Goal: Task Accomplishment & Management: Manage account settings

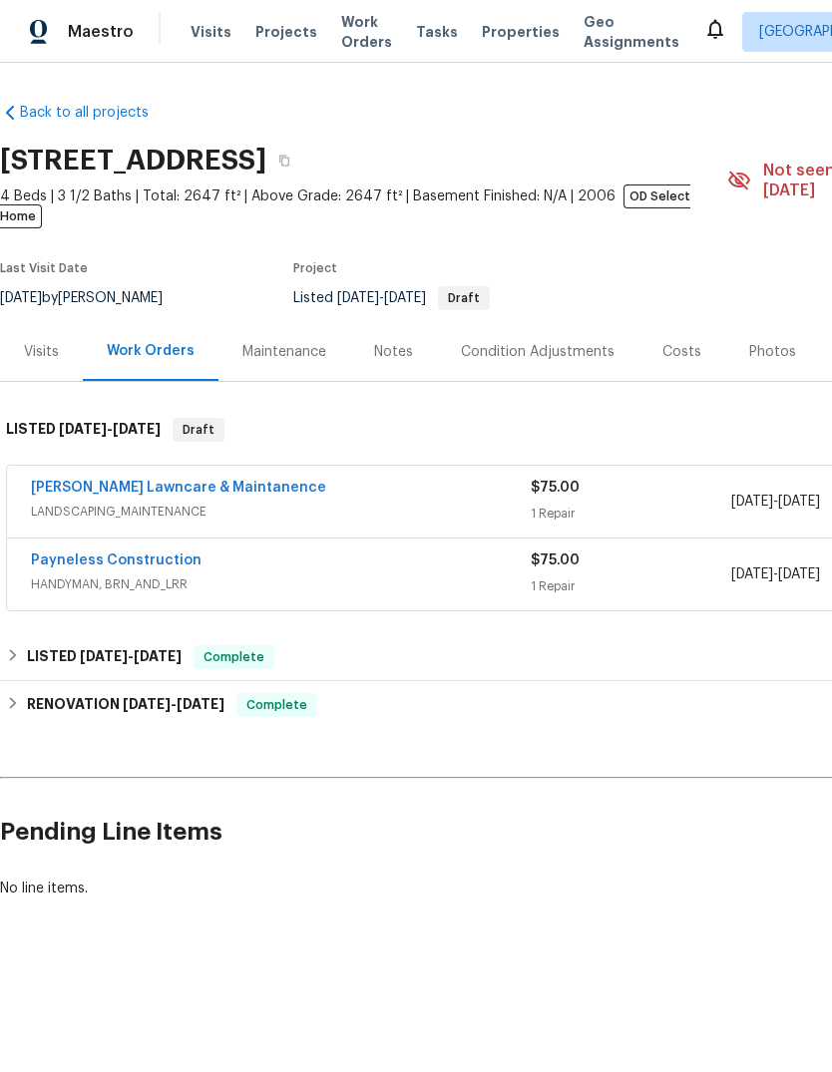
click at [82, 481] on link "[PERSON_NAME] Lawncare & Maintanence" at bounding box center [178, 488] width 295 height 14
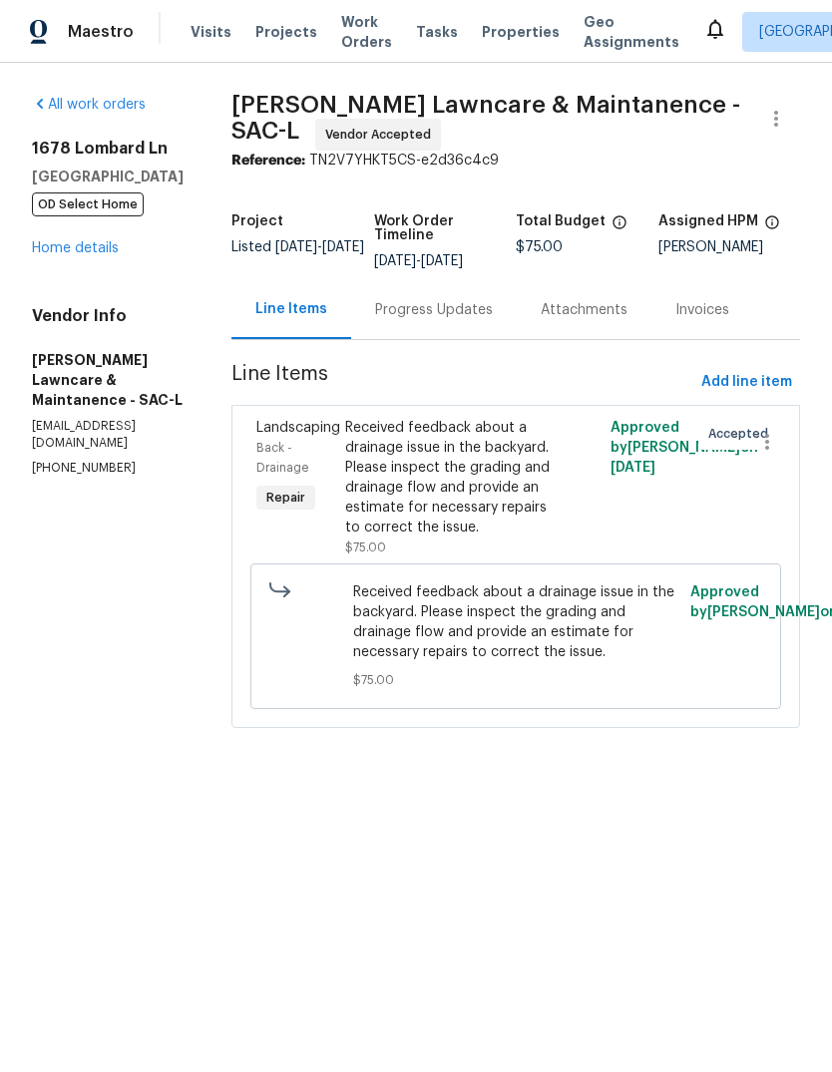
click at [47, 267] on div "All work orders [STREET_ADDRESS] OD Select Home Home details Vendor Info [PERSO…" at bounding box center [108, 286] width 152 height 382
click at [47, 245] on link "Home details" at bounding box center [75, 248] width 87 height 14
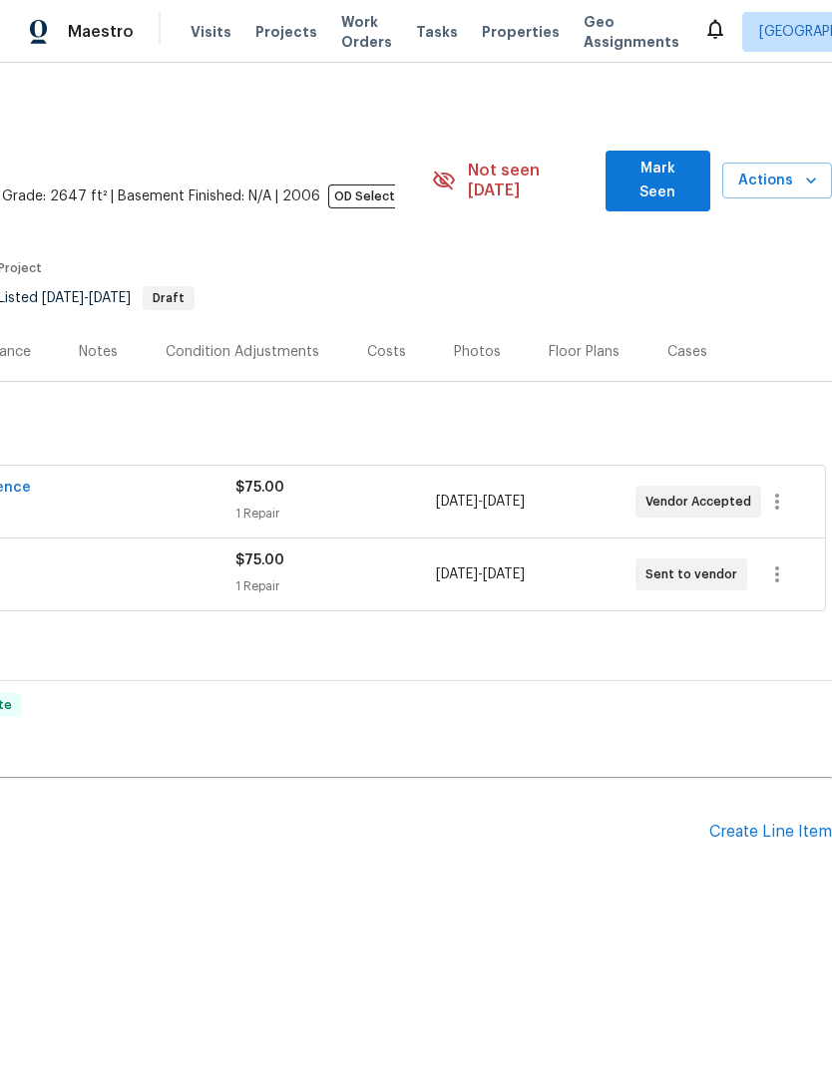
scroll to position [0, 295]
click at [780, 490] on icon "button" at bounding box center [777, 502] width 24 height 24
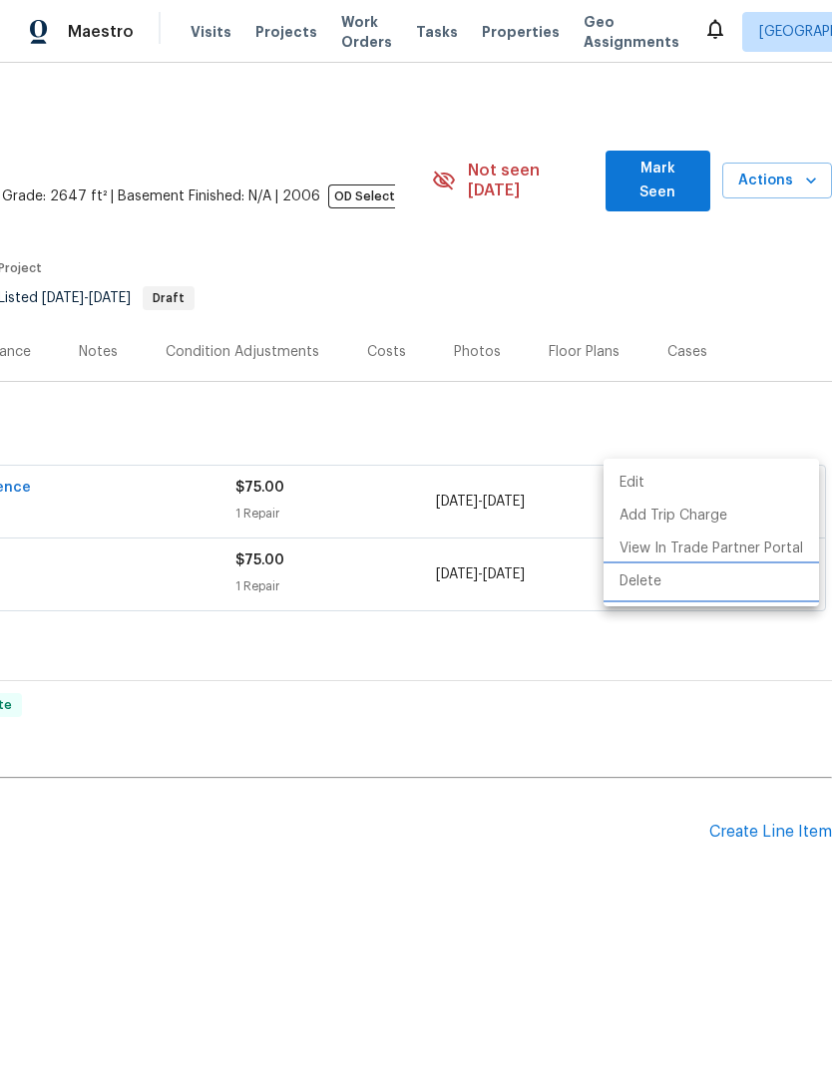
click at [657, 593] on li "Delete" at bounding box center [710, 581] width 215 height 33
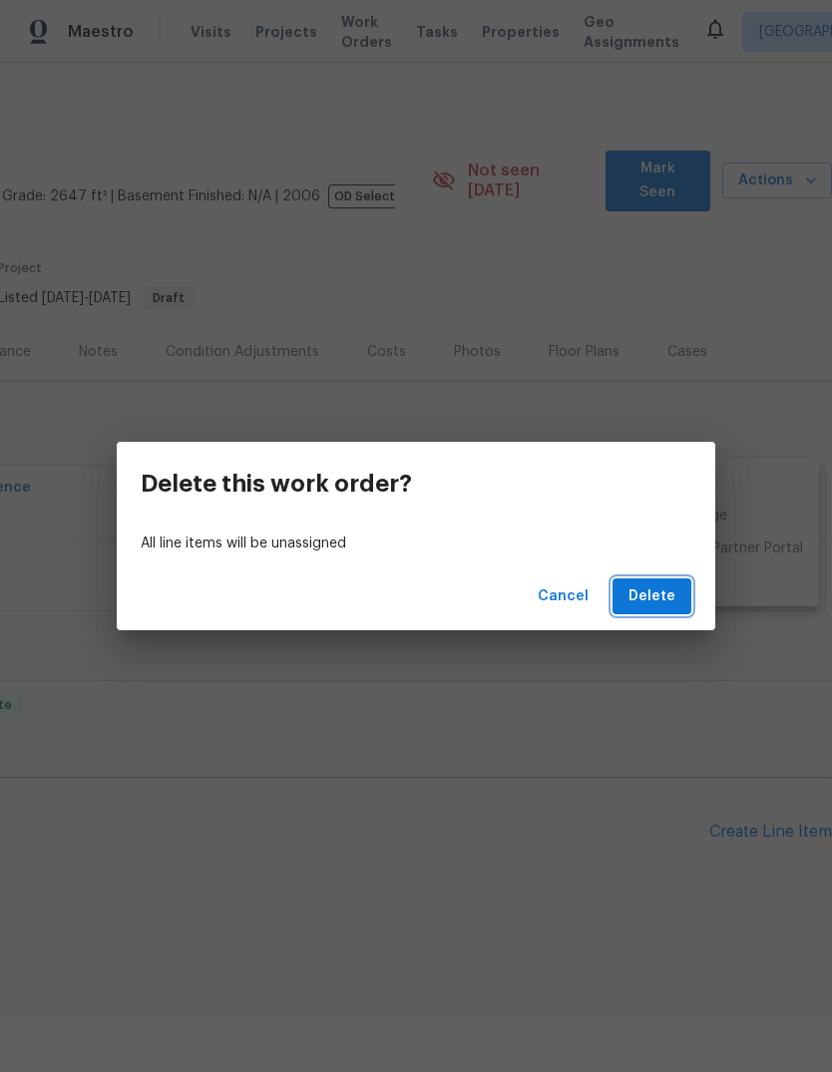
click at [652, 607] on span "Delete" at bounding box center [651, 596] width 47 height 25
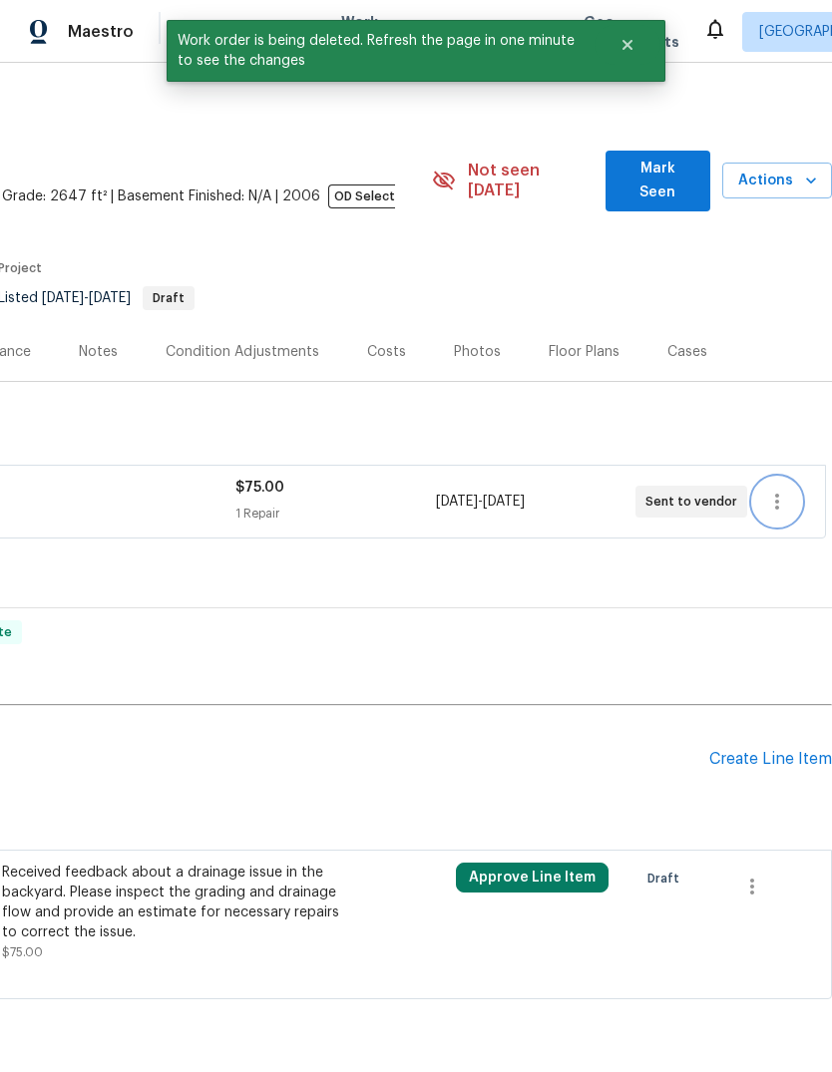
click at [776, 494] on icon "button" at bounding box center [777, 502] width 4 height 16
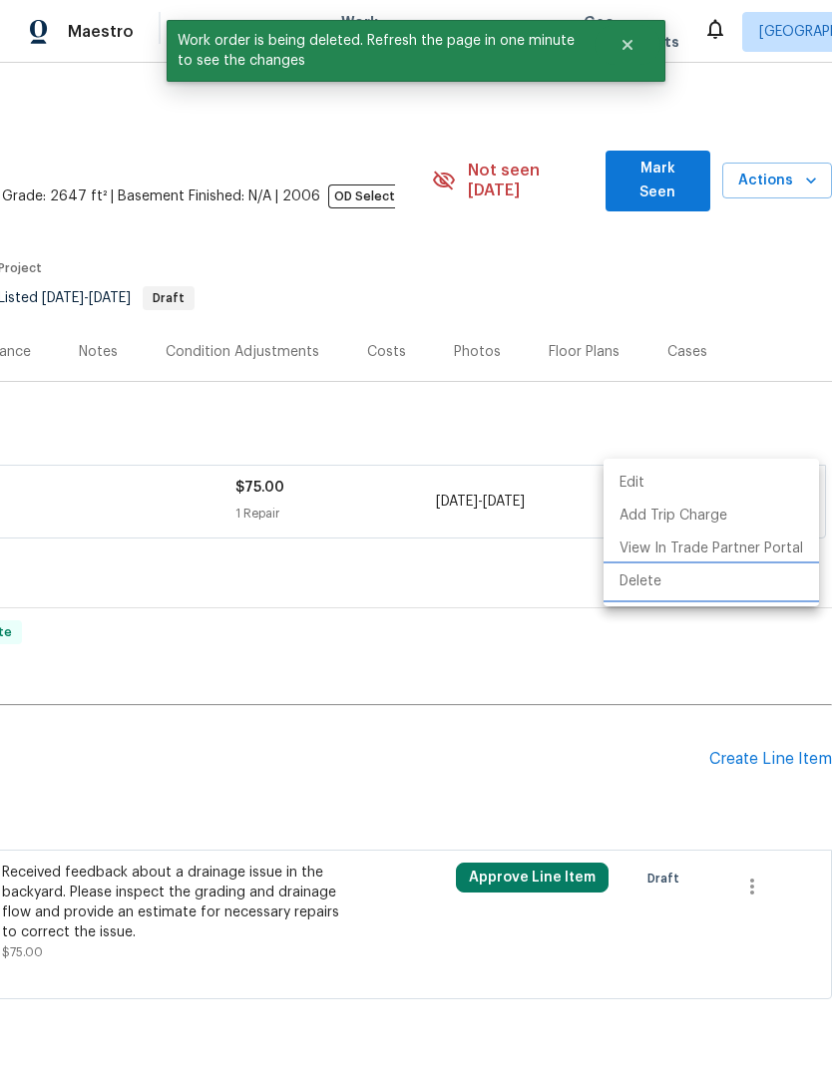
click at [657, 587] on li "Delete" at bounding box center [710, 581] width 215 height 33
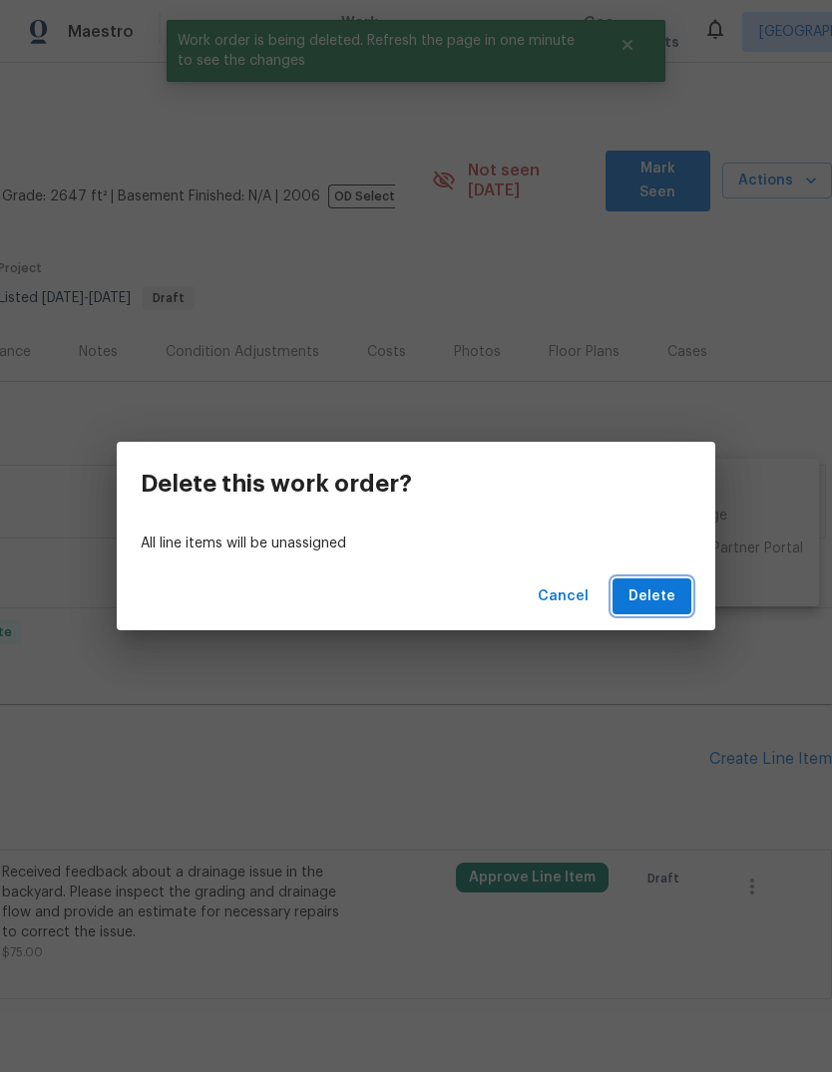
click at [673, 605] on span "Delete" at bounding box center [651, 596] width 47 height 25
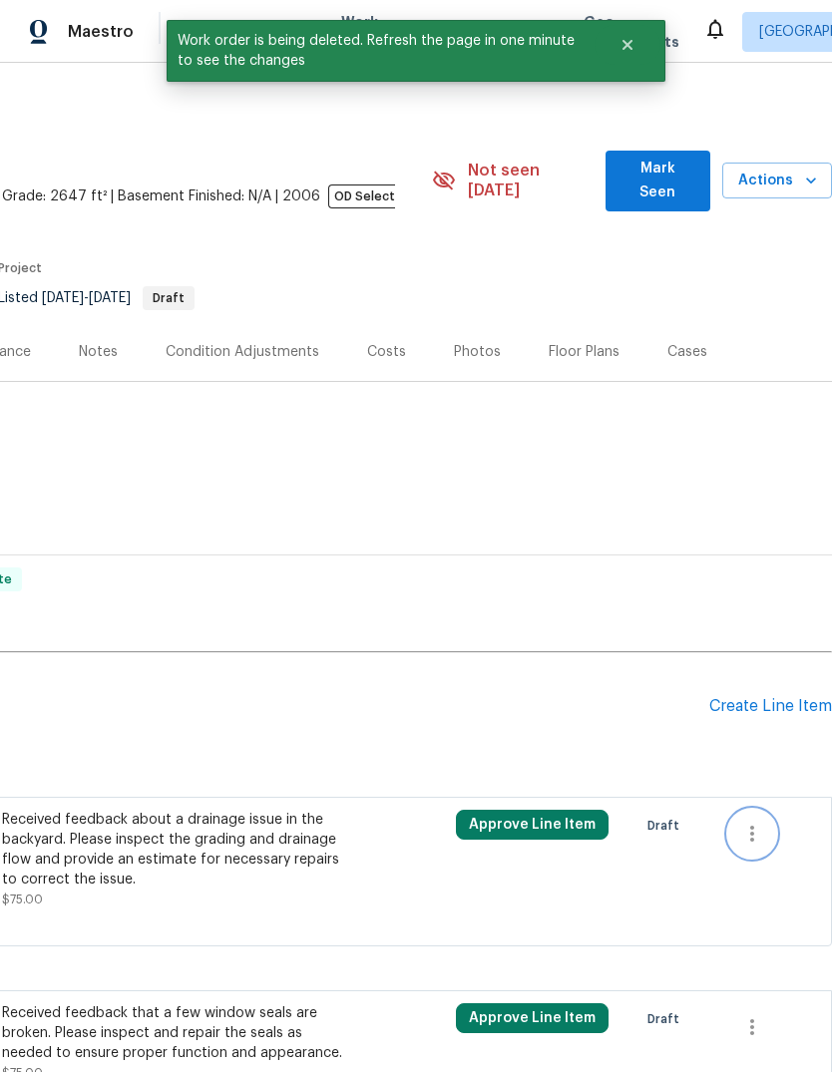
click at [752, 826] on icon "button" at bounding box center [752, 834] width 4 height 16
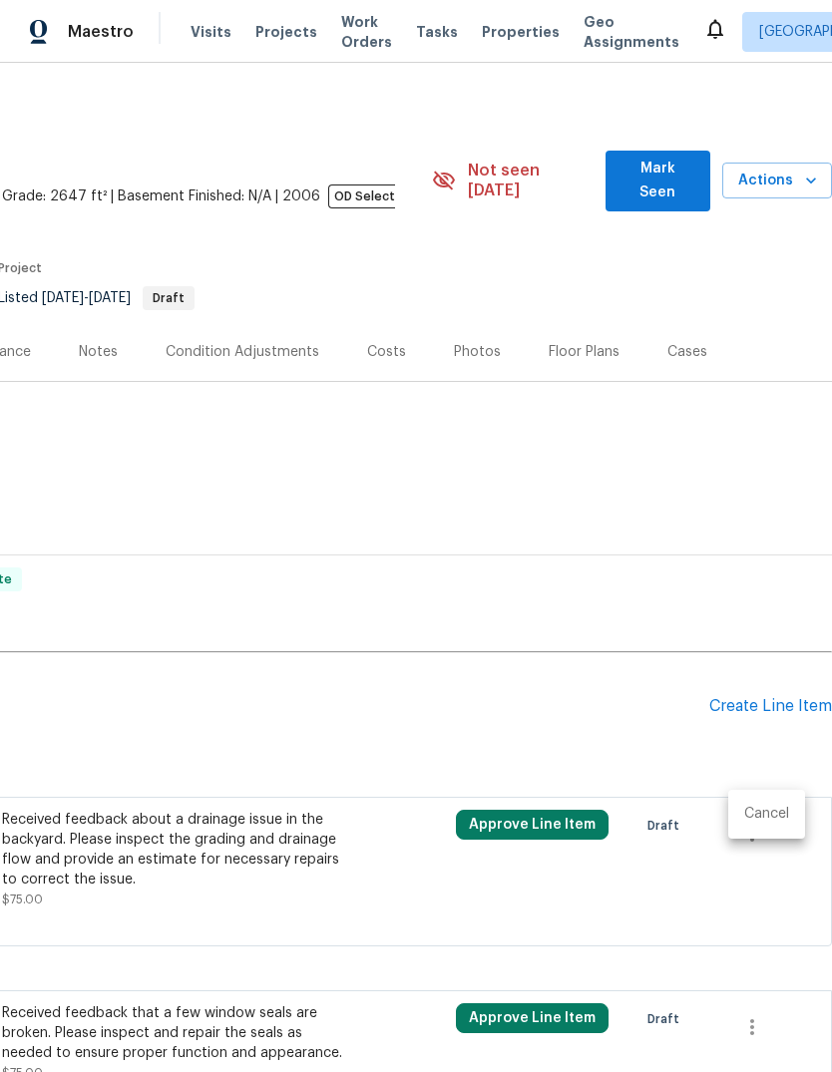
click at [783, 811] on li "Cancel" at bounding box center [766, 814] width 77 height 33
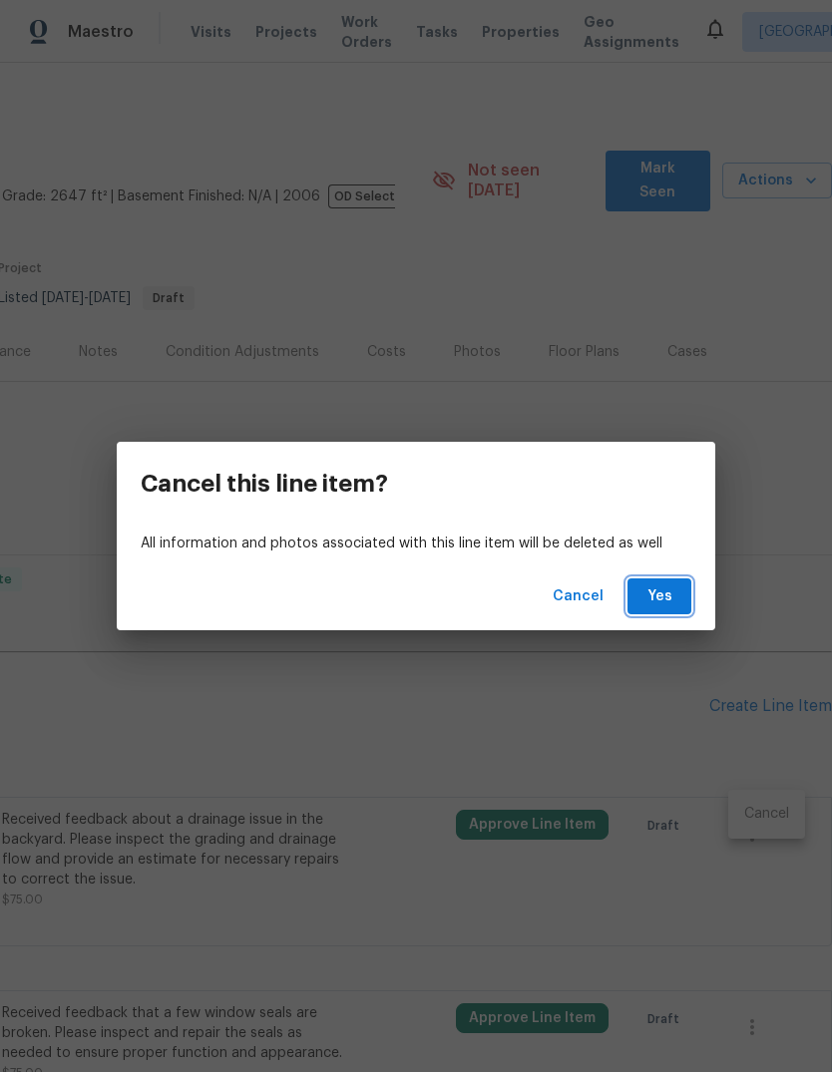
click at [661, 611] on button "Yes" at bounding box center [659, 596] width 64 height 37
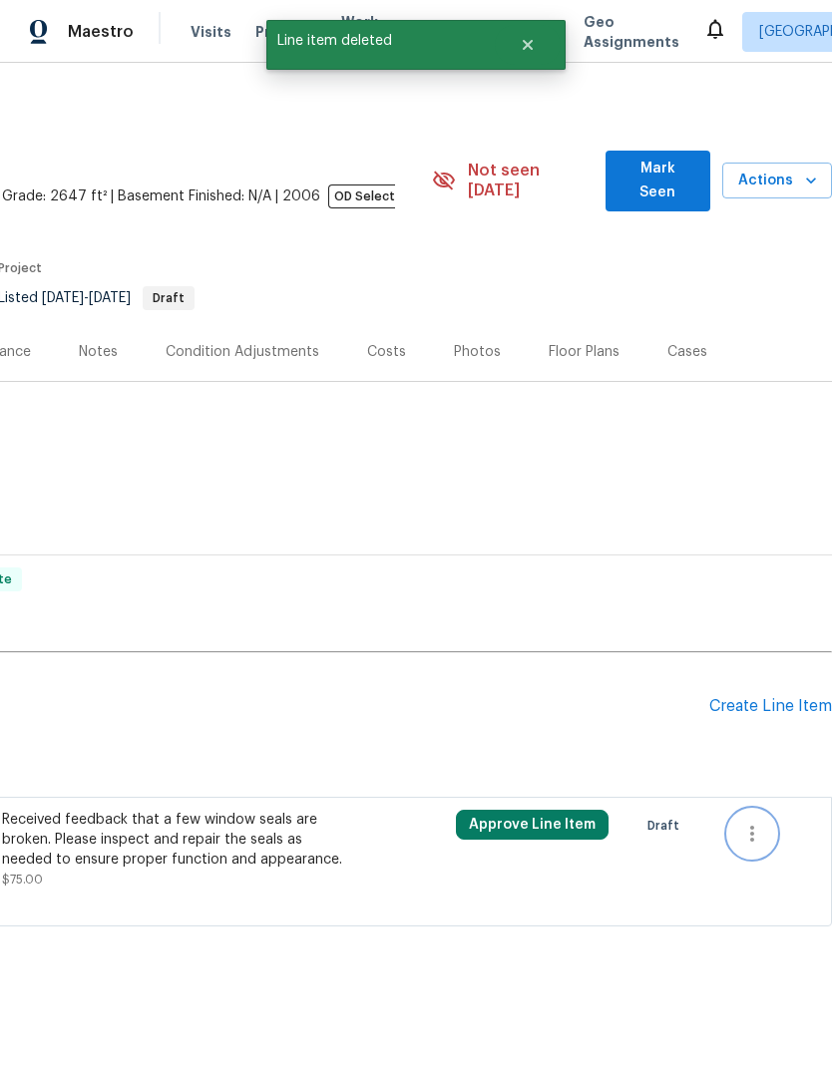
click at [753, 830] on button "button" at bounding box center [752, 834] width 48 height 48
click at [776, 820] on li "Cancel" at bounding box center [766, 814] width 77 height 33
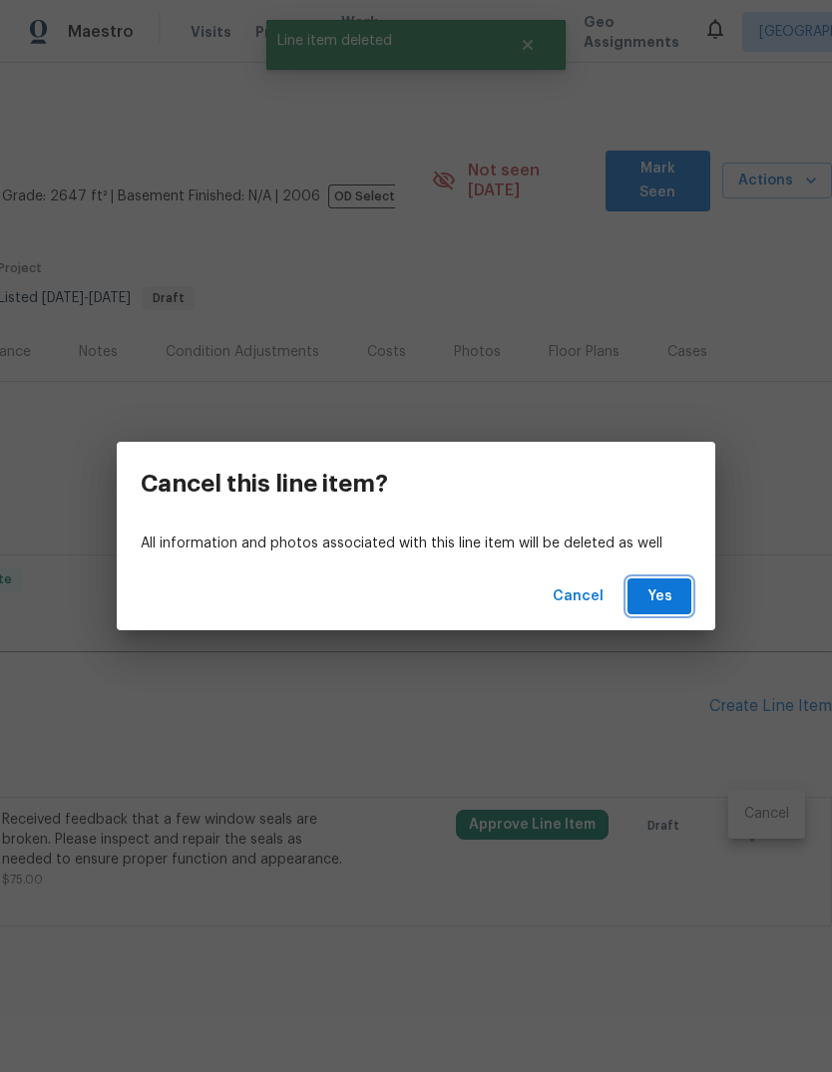
click at [664, 602] on span "Yes" at bounding box center [659, 596] width 32 height 25
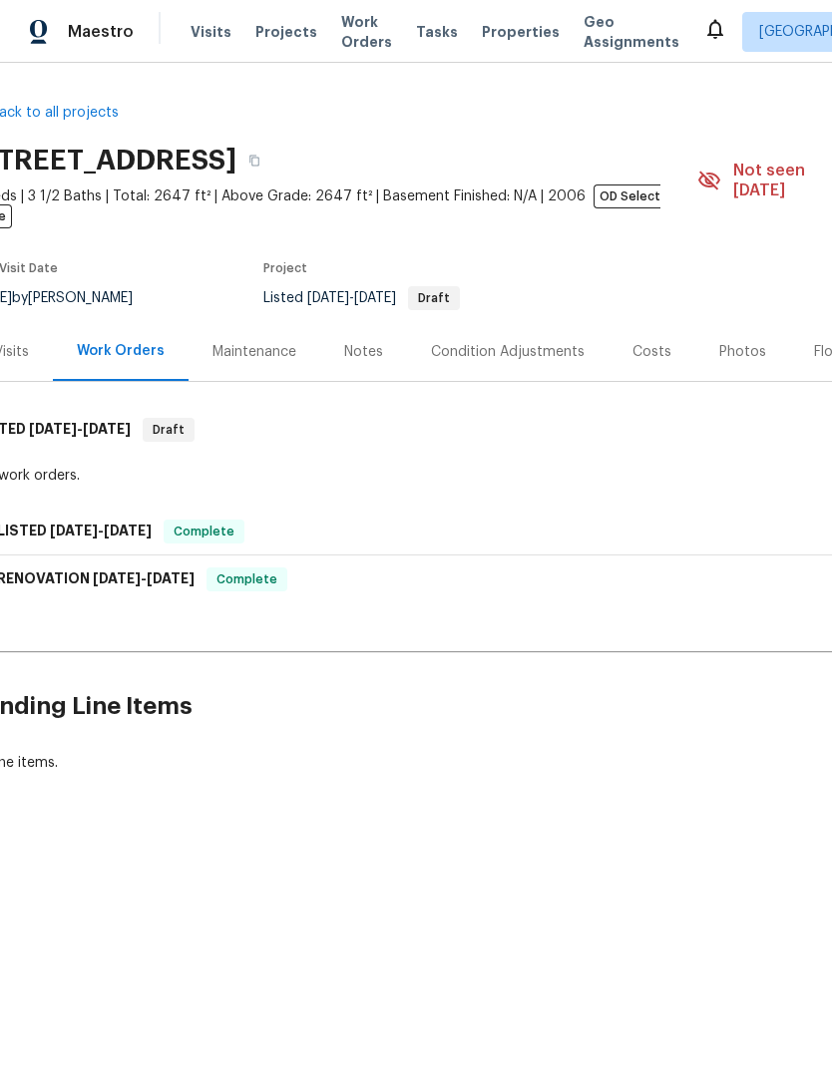
scroll to position [0, 29]
click at [366, 342] on div "Notes" at bounding box center [364, 352] width 39 height 20
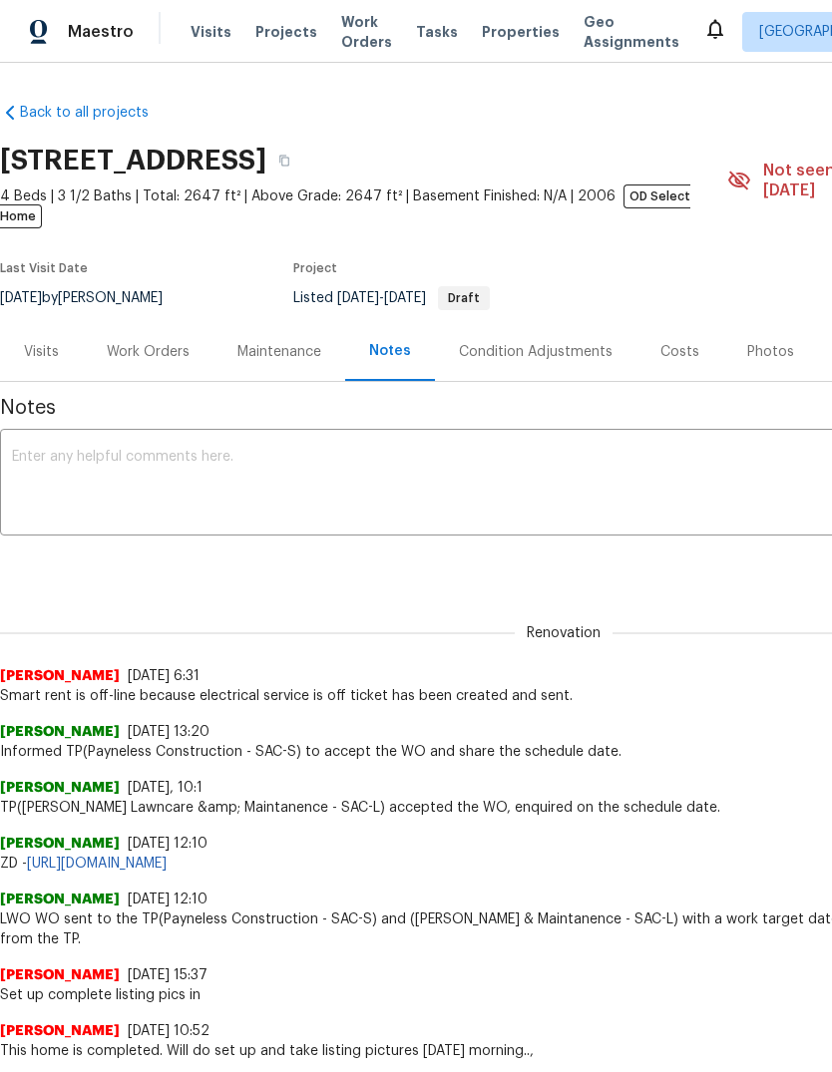
click at [52, 450] on textarea at bounding box center [563, 485] width 1103 height 70
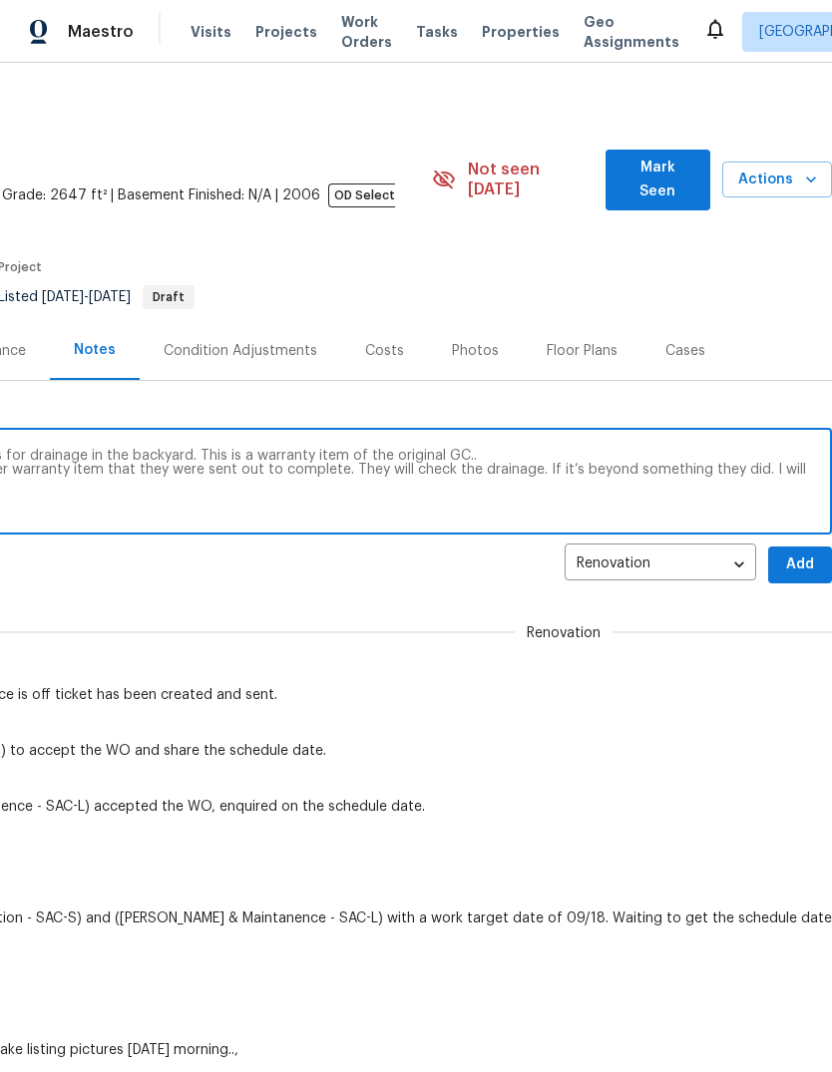
scroll to position [1, 295]
type textarea "Please do not send work orders to vendors for drainage in the backyard. This is…"
click at [801, 552] on span "Add" at bounding box center [800, 564] width 32 height 25
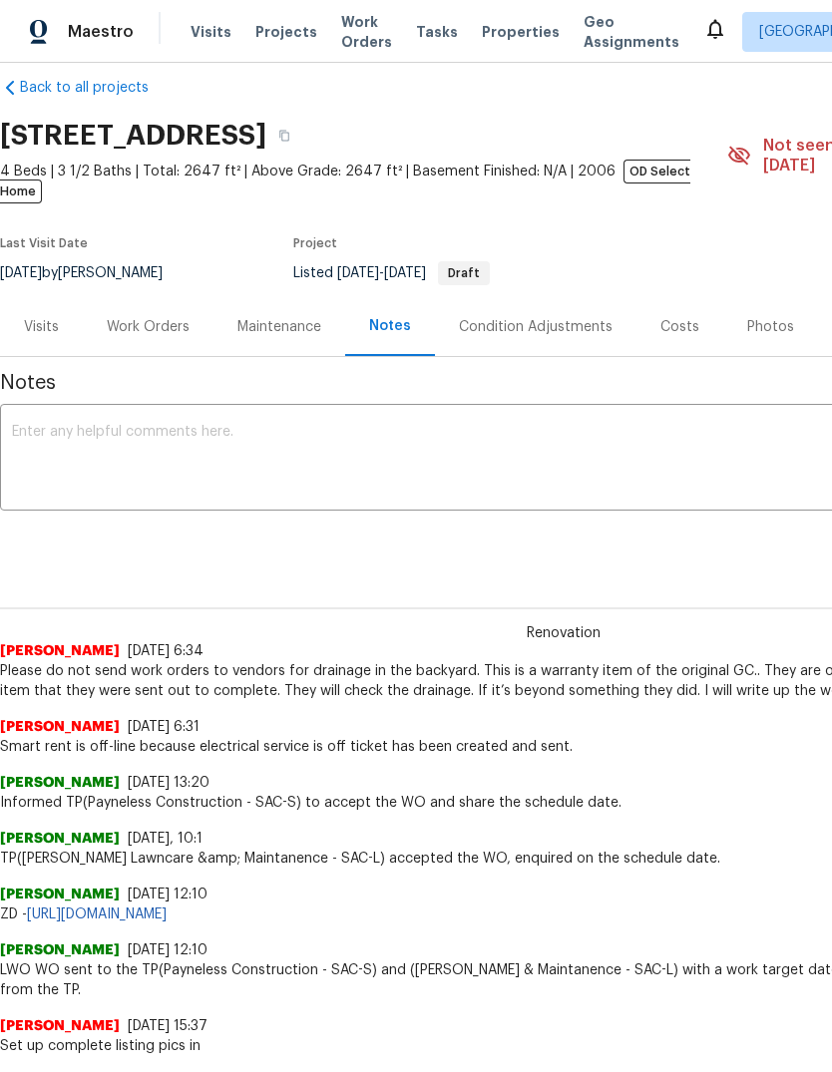
scroll to position [25, 0]
click at [85, 425] on textarea at bounding box center [563, 460] width 1103 height 70
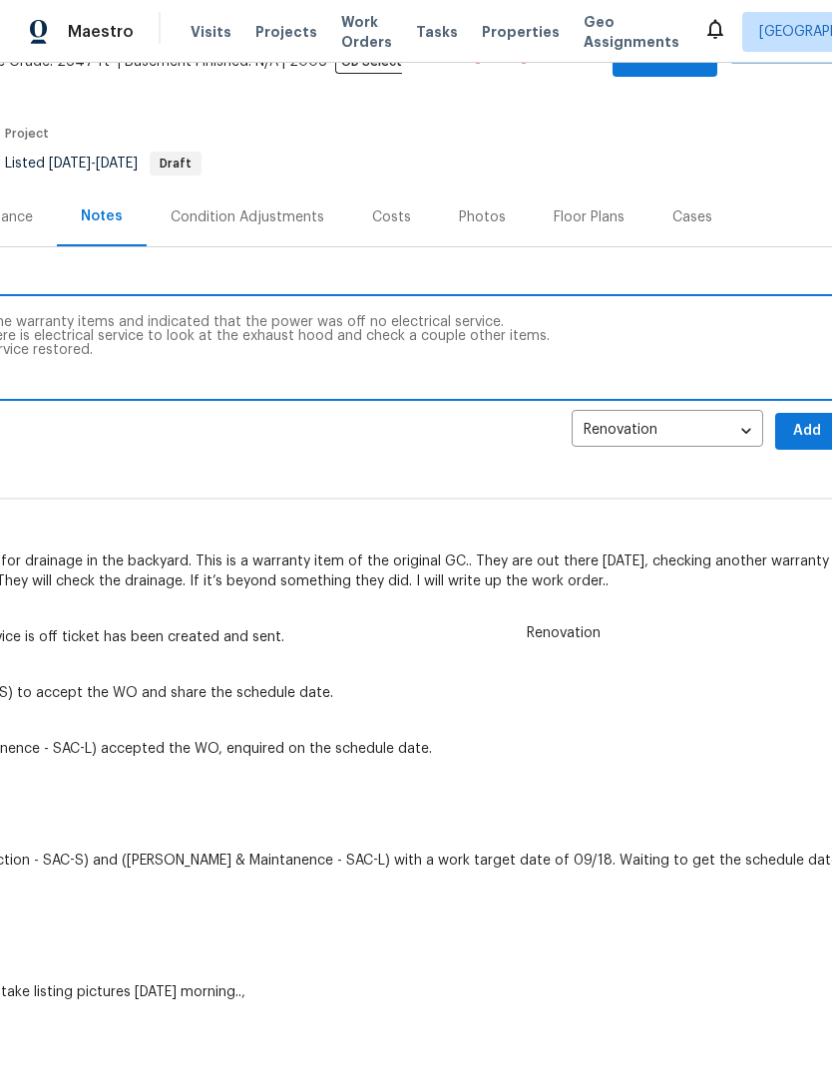
scroll to position [133, 287]
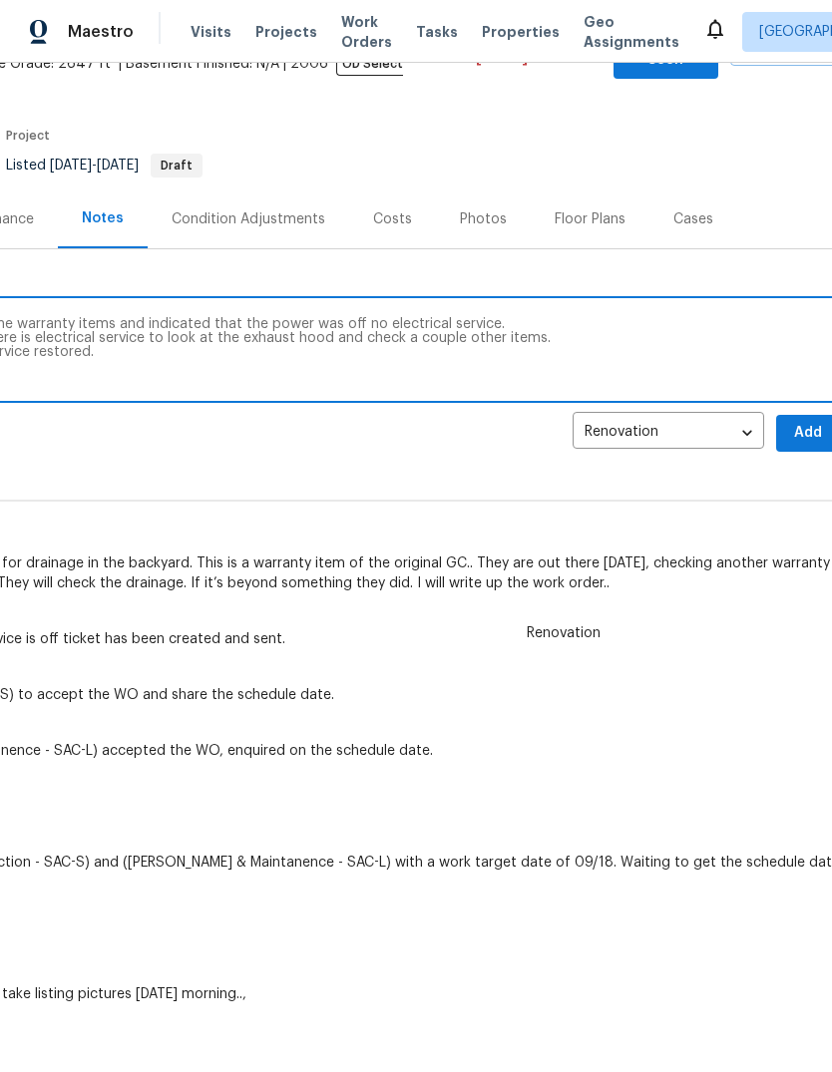
type textarea "GC is out there [DATE], taking care of some warranty items and indicated that t…"
click at [803, 421] on span "Add" at bounding box center [808, 433] width 32 height 25
